Goal: Obtain resource: Download file/media

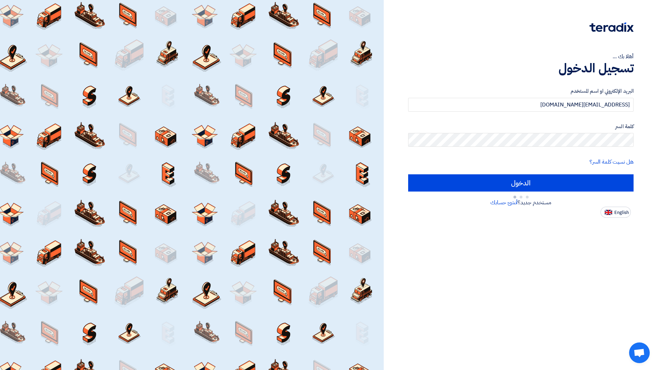
type input "Sign in"
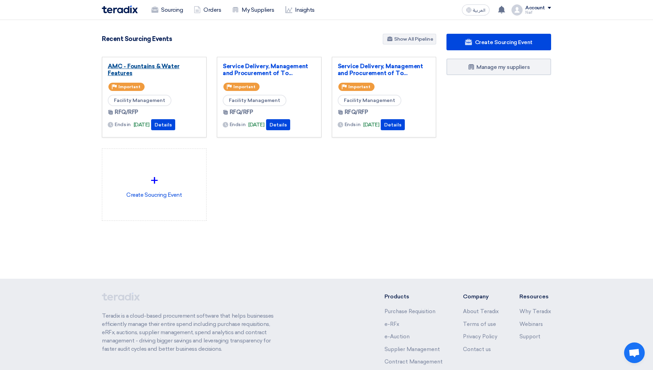
click at [161, 70] on link "AMC - Fountains & Water Features" at bounding box center [154, 70] width 93 height 14
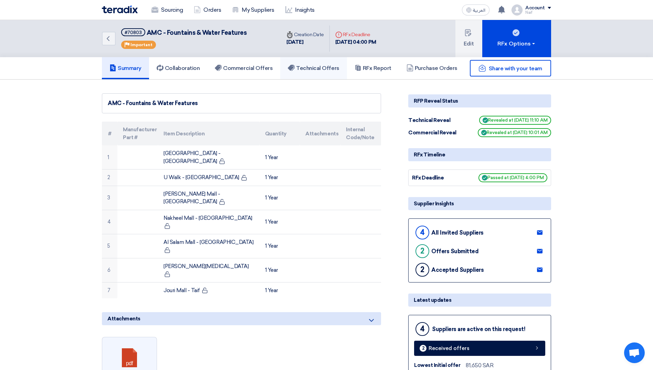
click at [303, 73] on link "Technical Offers" at bounding box center [313, 68] width 66 height 22
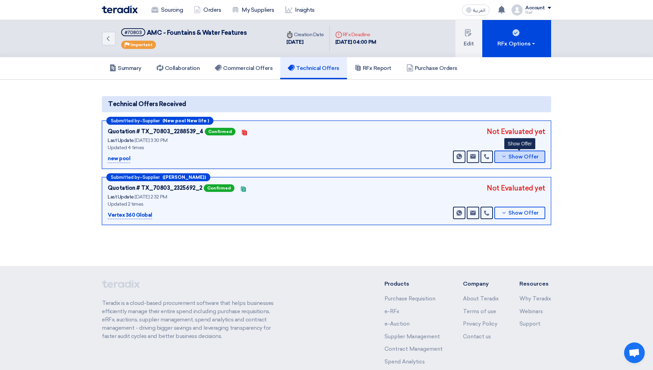
click at [531, 153] on button "Show Offer" at bounding box center [519, 156] width 51 height 12
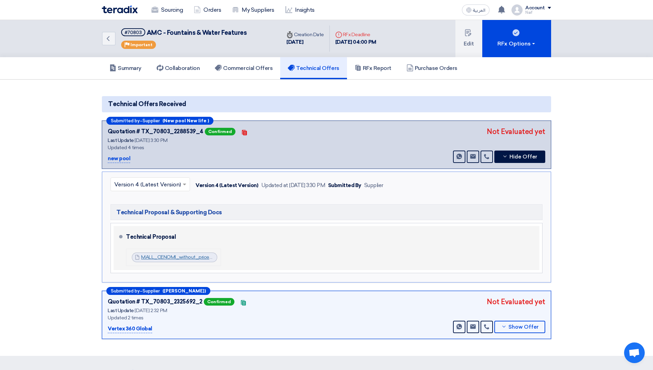
click at [160, 257] on link "MALL_CENOMI_without_price_1755605250714.pdf" at bounding box center [198, 257] width 114 height 6
